Goal: Task Accomplishment & Management: Manage account settings

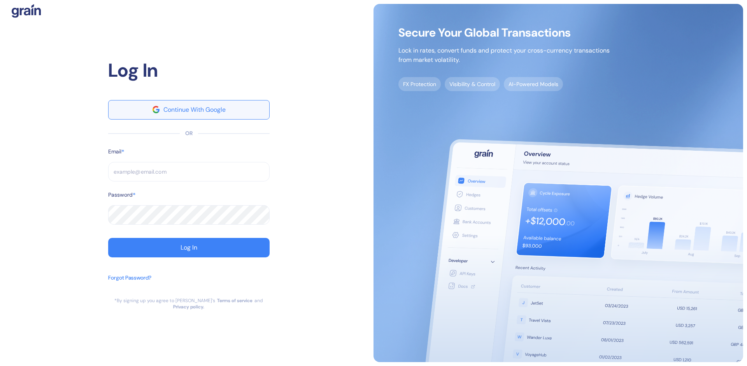
click at [217, 111] on div "Continue With Google" at bounding box center [194, 110] width 62 height 6
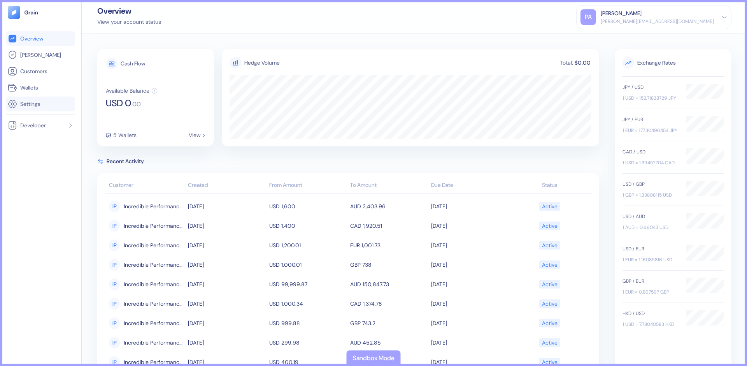
click at [26, 102] on span "Settings" at bounding box center [30, 104] width 20 height 8
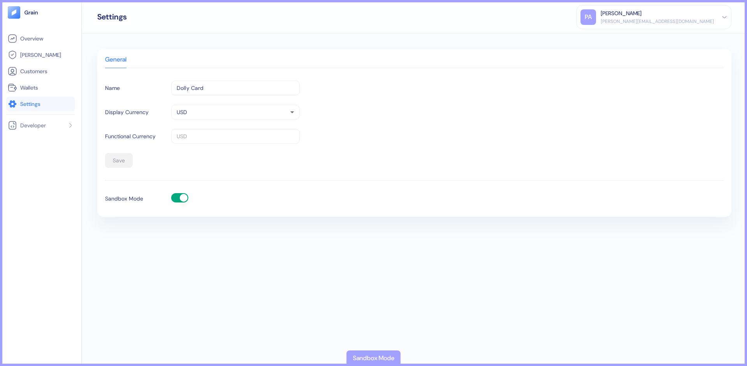
click at [182, 197] on button "button" at bounding box center [179, 197] width 17 height 9
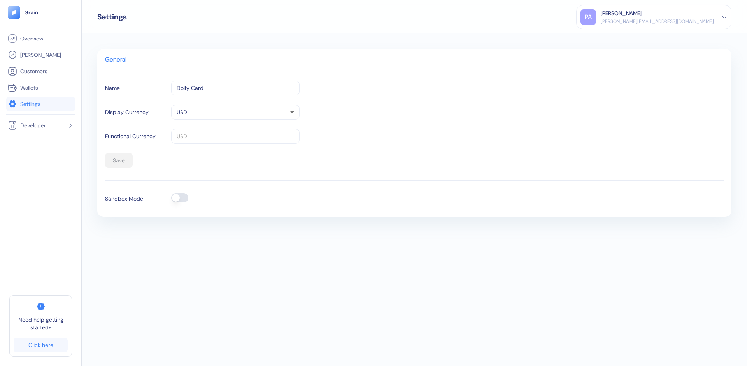
click at [36, 135] on div "Overview [PERSON_NAME] Customers Wallets Settings Developer" at bounding box center [40, 161] width 69 height 261
click at [37, 126] on span "Developer" at bounding box center [33, 125] width 26 height 8
click at [35, 141] on span "API Keys" at bounding box center [29, 141] width 21 height 8
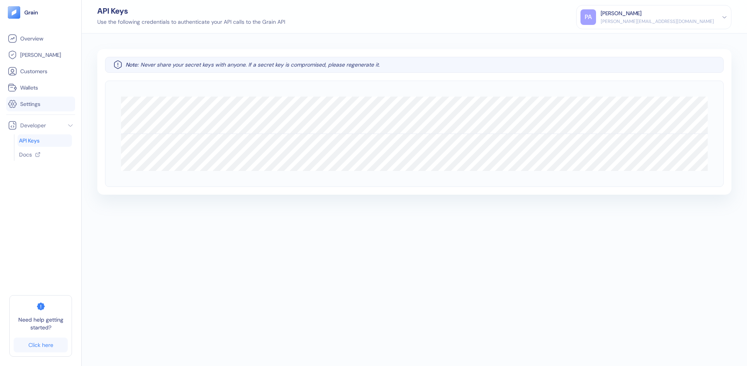
click at [29, 103] on span "Settings" at bounding box center [30, 104] width 20 height 8
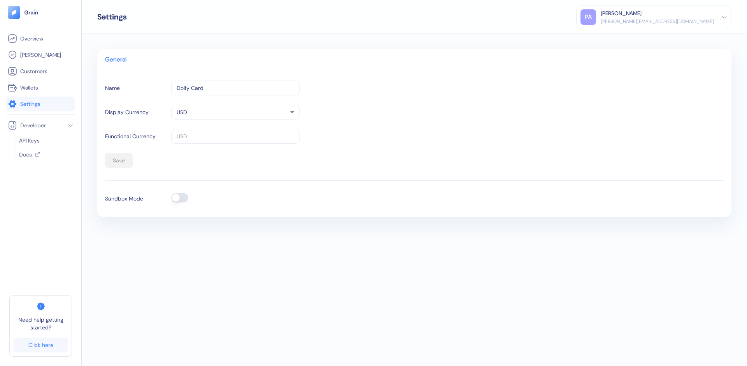
click at [180, 200] on button "button" at bounding box center [179, 197] width 17 height 9
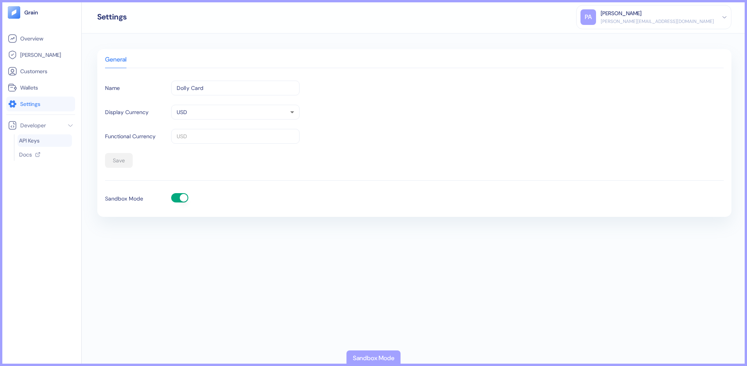
click at [42, 141] on link "API Keys" at bounding box center [44, 141] width 51 height 8
